Goal: Information Seeking & Learning: Learn about a topic

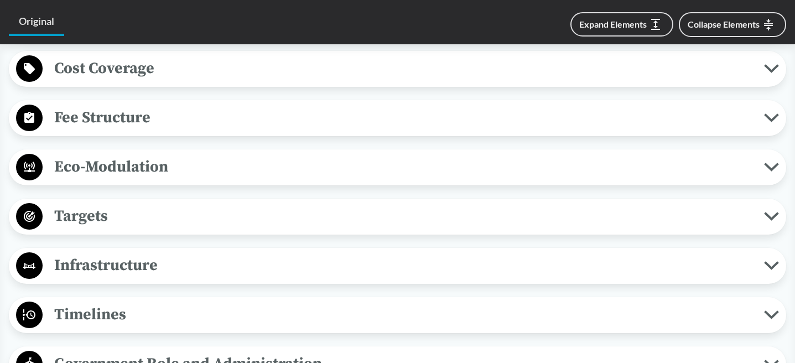
scroll to position [23, 0]
click at [353, 128] on span "Fee Structure" at bounding box center [404, 117] width 722 height 25
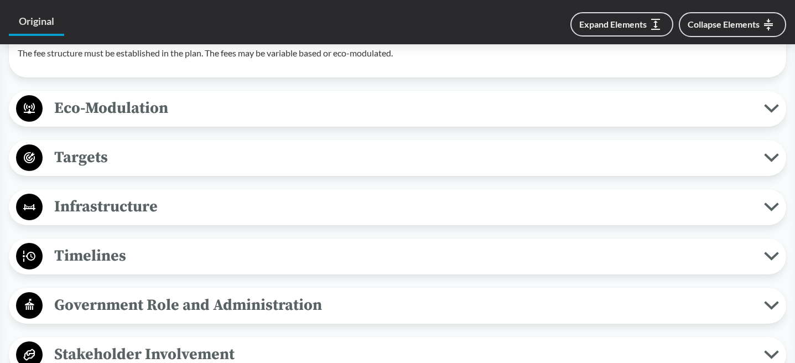
scroll to position [0, 0]
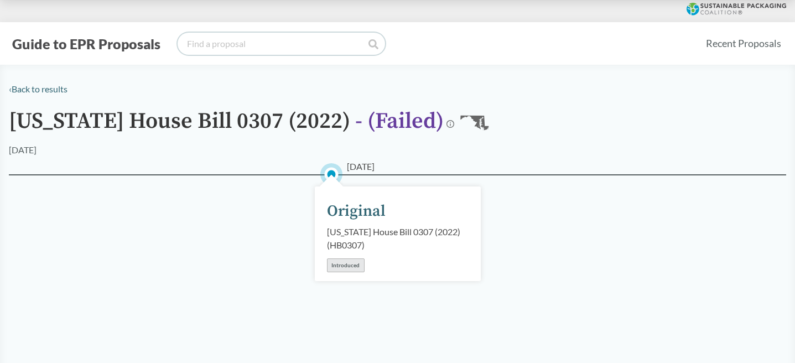
click at [291, 45] on input "search" at bounding box center [282, 44] width 208 height 22
type input "minnesota"
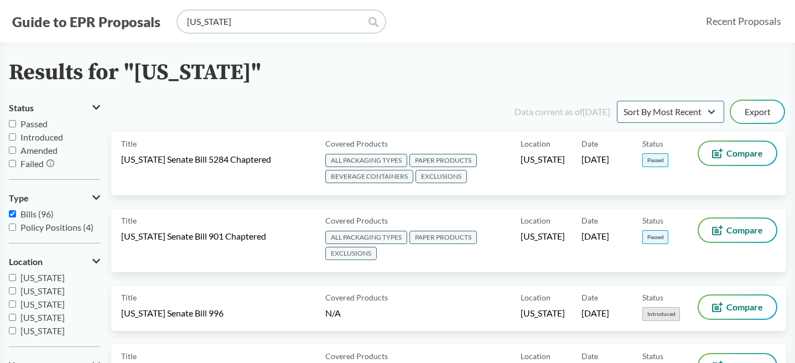
scroll to position [61, 0]
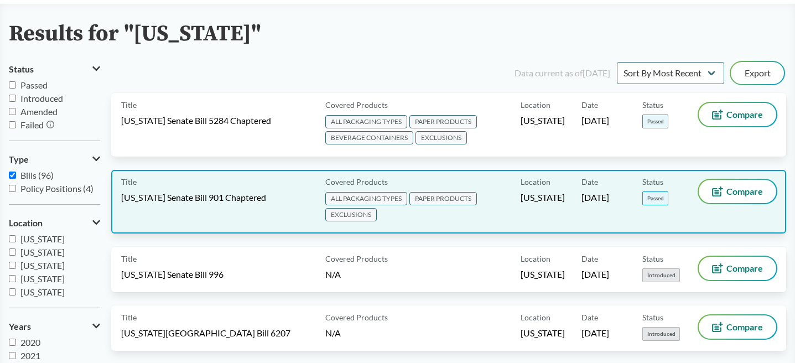
click at [177, 193] on span "Maryland Senate Bill 901 Chaptered" at bounding box center [193, 198] width 145 height 12
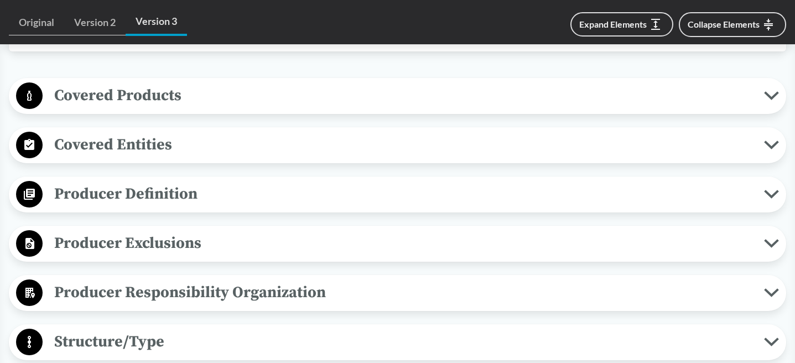
scroll to position [432, 0]
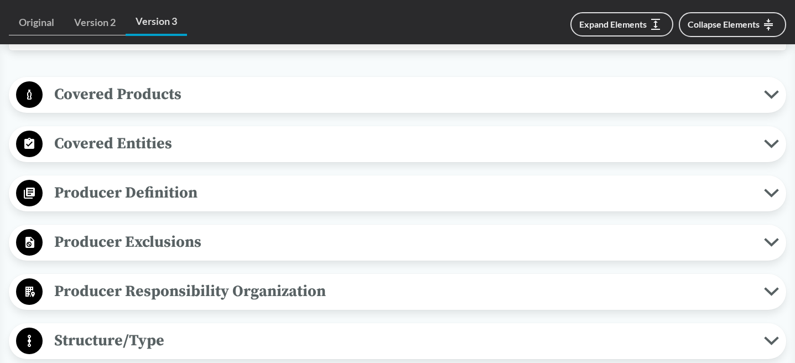
type input "minnesota"
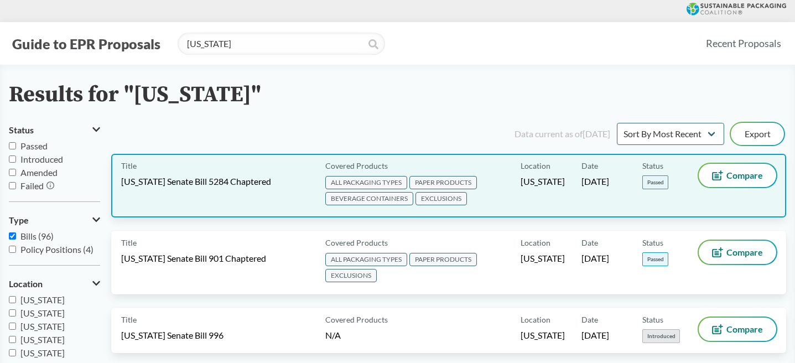
click at [154, 185] on span "Washington Senate Bill 5284 Chaptered" at bounding box center [196, 181] width 150 height 12
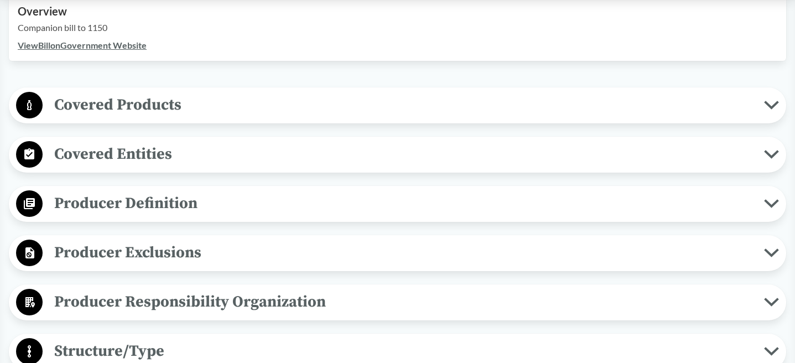
scroll to position [472, 0]
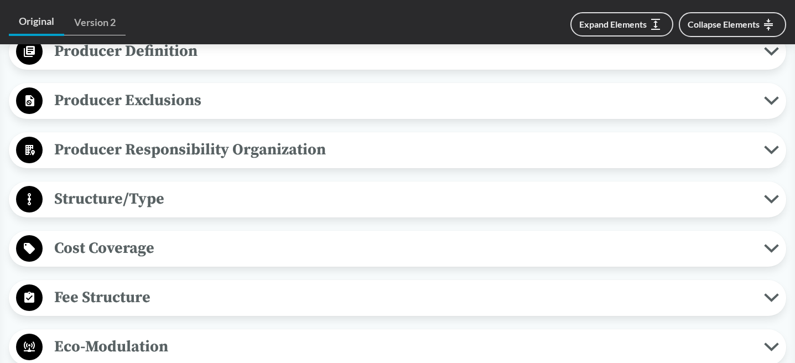
scroll to position [524, 0]
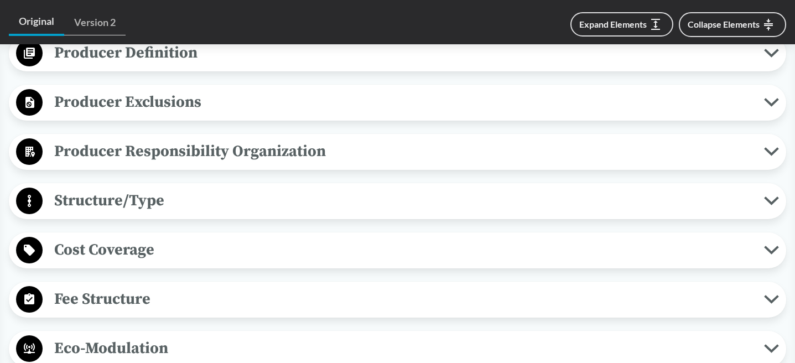
click at [143, 294] on span "Fee Structure" at bounding box center [404, 299] width 722 height 25
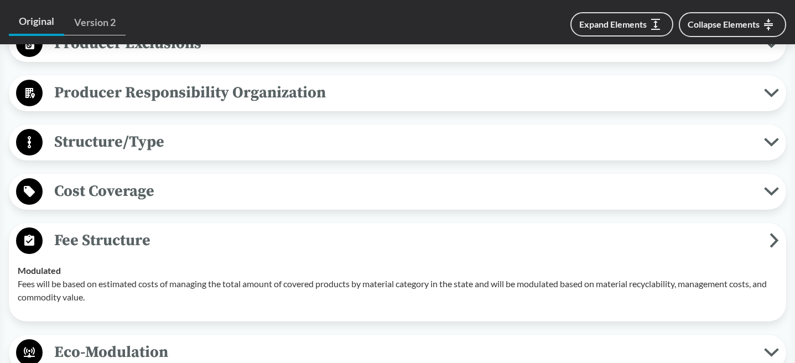
scroll to position [586, 0]
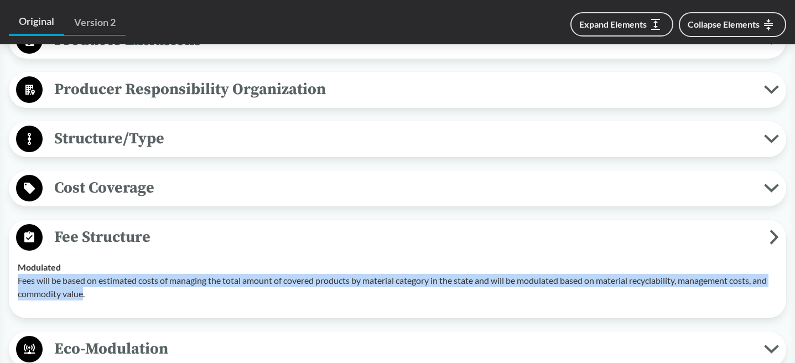
drag, startPoint x: 100, startPoint y: 293, endPoint x: 14, endPoint y: 278, distance: 87.7
click at [14, 278] on td "Modulated Fees will be based on estimated costs of managing the total amount of…" at bounding box center [398, 281] width 770 height 58
copy p "Fees will be based on estimated costs of managing the total amount of covered p…"
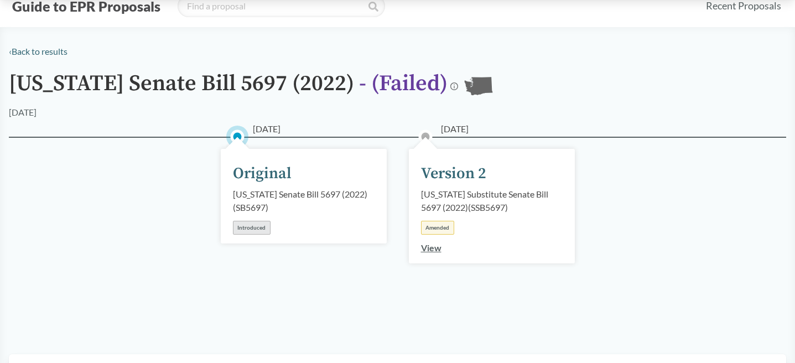
scroll to position [0, 0]
